Goal: Find specific page/section: Find specific page/section

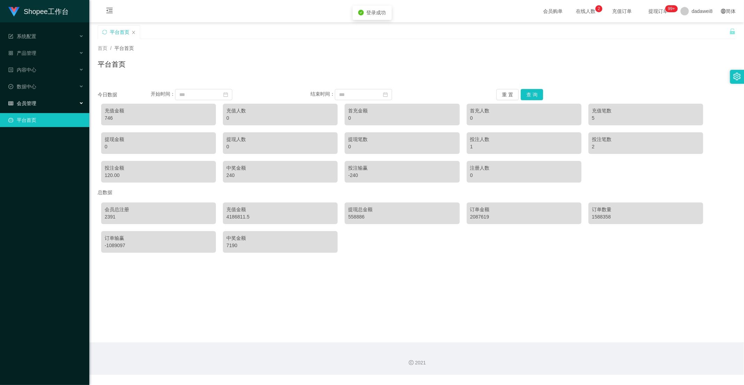
click at [29, 98] on div "会员管理" at bounding box center [44, 103] width 89 height 14
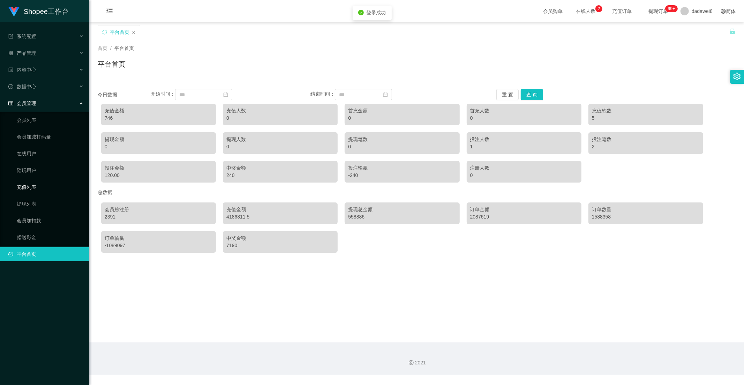
click at [38, 186] on link "充值列表" at bounding box center [50, 187] width 67 height 14
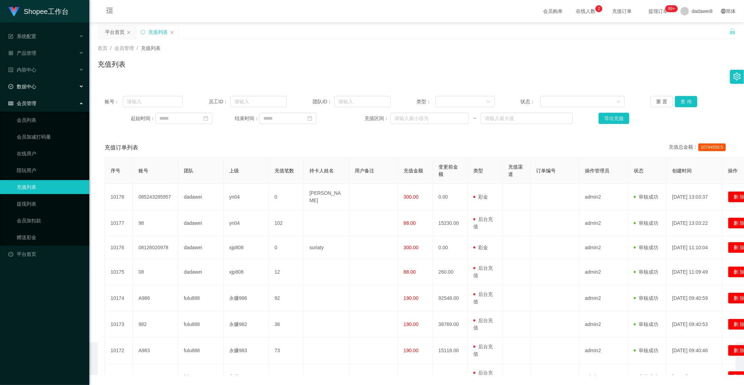
click at [41, 88] on div "数据中心" at bounding box center [44, 87] width 89 height 14
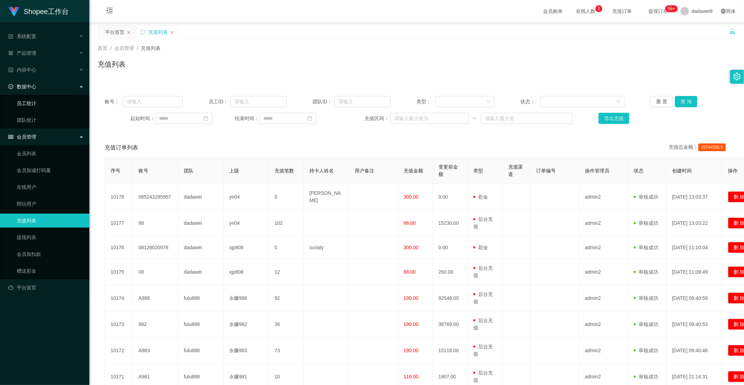
click at [36, 101] on link "员工统计" at bounding box center [50, 103] width 67 height 14
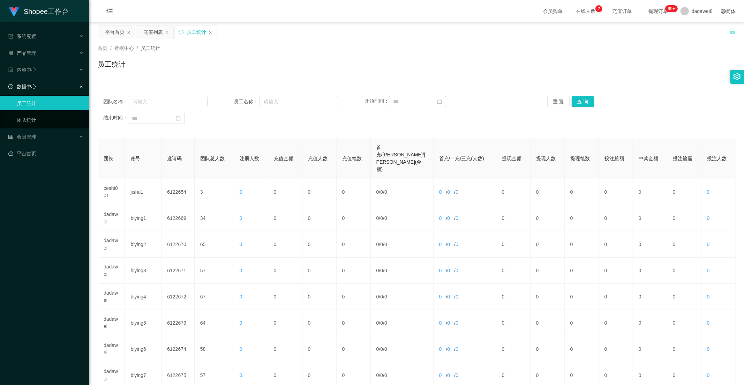
scroll to position [98, 0]
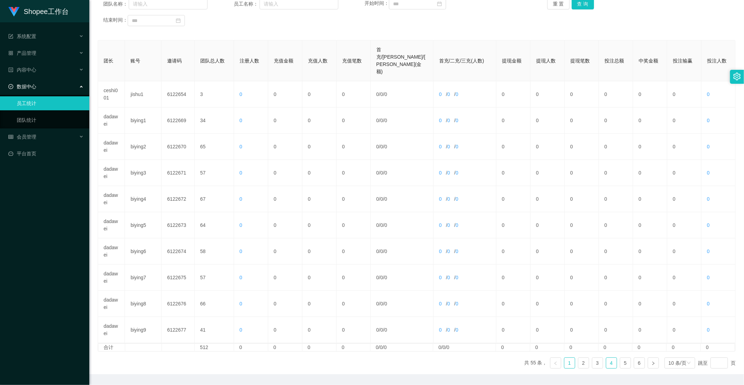
click at [606, 358] on link "4" at bounding box center [611, 363] width 10 height 10
click at [623, 358] on link "5" at bounding box center [625, 363] width 10 height 10
click at [634, 358] on link "6" at bounding box center [639, 363] width 10 height 10
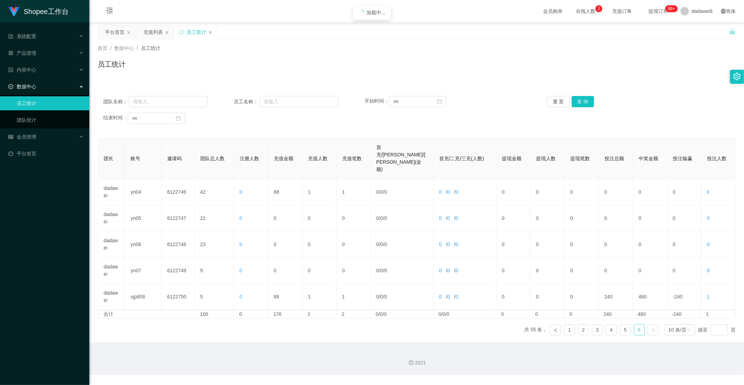
scroll to position [0, 0]
click at [620, 324] on link "5" at bounding box center [625, 329] width 10 height 10
